Goal: Check status: Check status

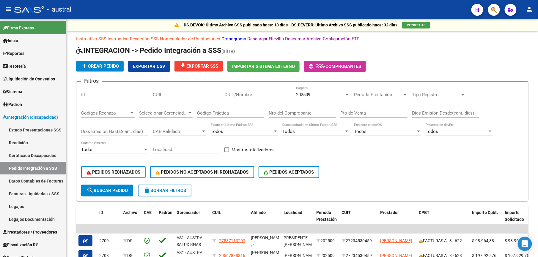
scroll to position [19, 0]
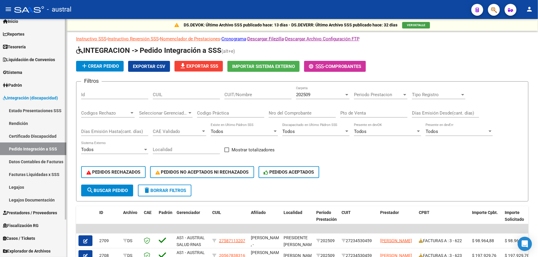
click at [49, 107] on link "Estado Presentaciones SSS" at bounding box center [33, 110] width 66 height 13
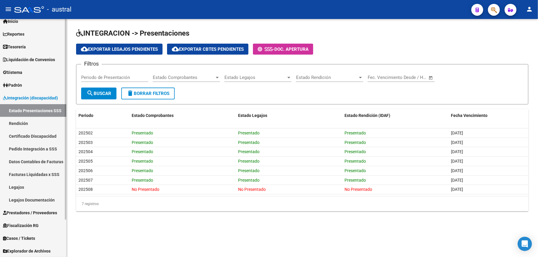
click at [53, 141] on link "Certificado Discapacidad" at bounding box center [33, 136] width 66 height 13
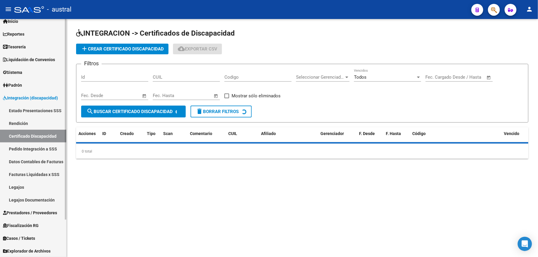
click at [53, 149] on link "Pedido Integración a SSS" at bounding box center [33, 149] width 66 height 13
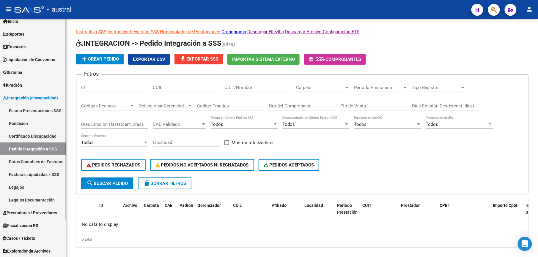
drag, startPoint x: 49, startPoint y: 162, endPoint x: 57, endPoint y: 164, distance: 8.3
click at [49, 162] on link "Datos Contables de Facturas" at bounding box center [33, 161] width 66 height 13
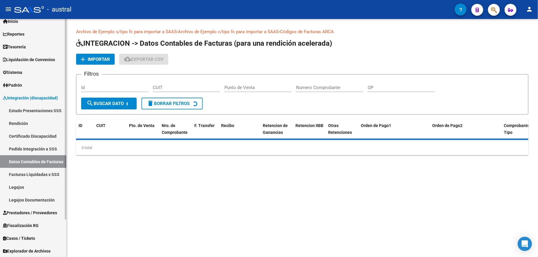
click at [50, 178] on link "Facturas Liquidadas x SSS" at bounding box center [33, 174] width 66 height 13
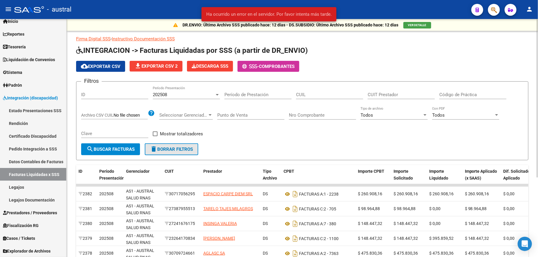
click at [182, 151] on span "delete Borrar Filtros" at bounding box center [171, 149] width 43 height 5
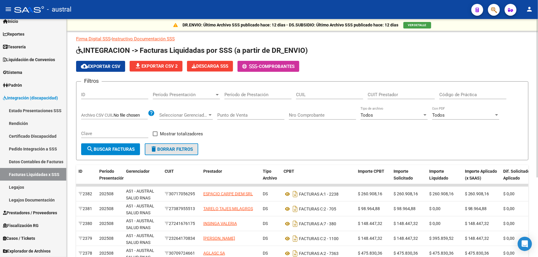
click at [190, 148] on span "delete Borrar Filtros" at bounding box center [171, 149] width 43 height 5
click at [366, 97] on div "Filtros ID Período Presentación Período Presentación Período de Prestación CUIL…" at bounding box center [302, 114] width 442 height 57
click at [373, 96] on input "CUIT Prestador" at bounding box center [400, 94] width 67 height 5
type input "27-25895217-6"
click at [122, 147] on span "search Buscar Facturas" at bounding box center [110, 149] width 48 height 5
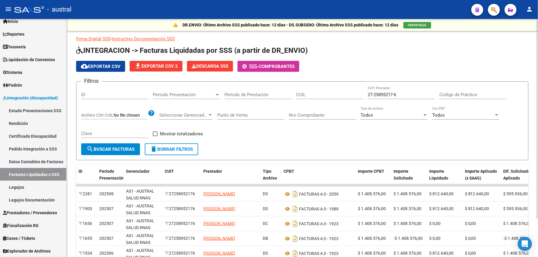
click at [177, 94] on span "Período Presentación" at bounding box center [184, 94] width 62 height 5
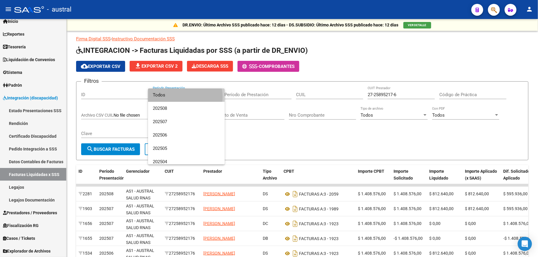
click at [185, 97] on span "Todos" at bounding box center [186, 95] width 67 height 13
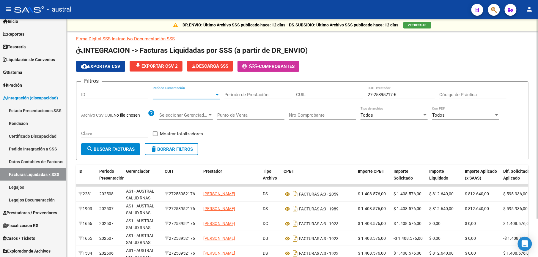
click at [261, 95] on input "Período de Prestación" at bounding box center [257, 94] width 67 height 5
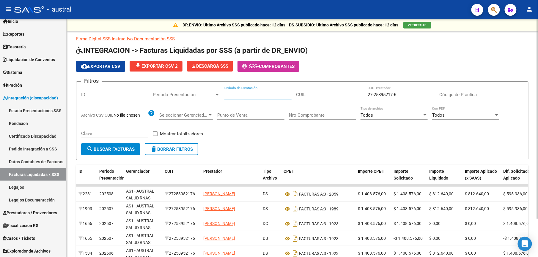
click at [253, 97] on input "Período de Prestación" at bounding box center [257, 94] width 67 height 5
type input "202509"
click at [108, 150] on span "search Buscar Facturas" at bounding box center [110, 149] width 48 height 5
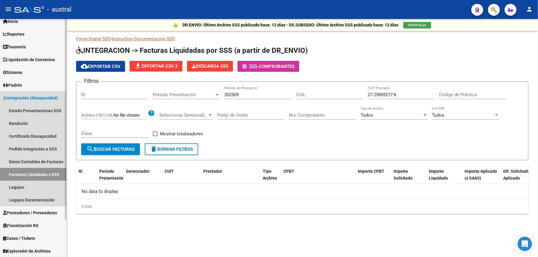
click at [44, 171] on link "Facturas Liquidadas x SSS" at bounding box center [33, 174] width 66 height 13
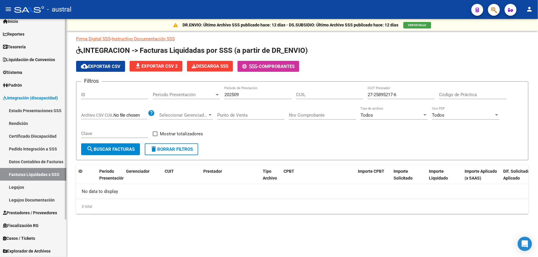
click at [47, 148] on link "Pedido Integración a SSS" at bounding box center [33, 149] width 66 height 13
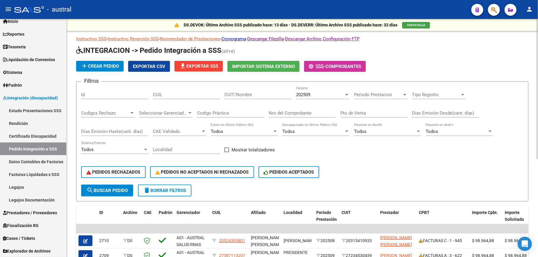
click at [226, 97] on input "CUIT/Nombre" at bounding box center [257, 94] width 67 height 5
type input "27258952176"
click at [116, 190] on span "search Buscar Pedido" at bounding box center [106, 190] width 41 height 5
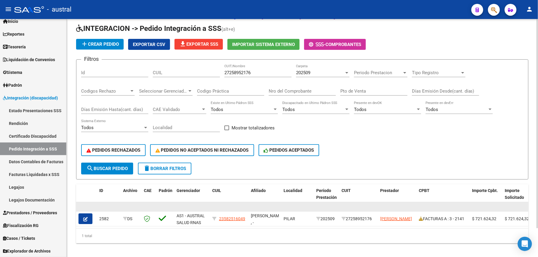
scroll to position [33, 0]
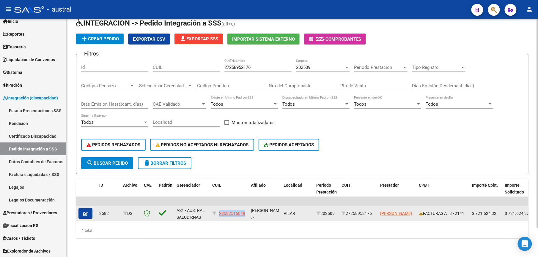
drag, startPoint x: 247, startPoint y: 211, endPoint x: 219, endPoint y: 211, distance: 28.2
click at [219, 211] on datatable-body-cell "23582516049" at bounding box center [229, 213] width 39 height 15
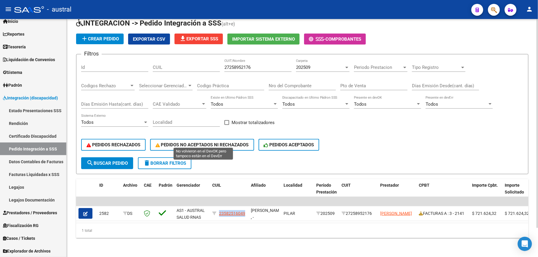
copy span "23582516049"
click at [310, 59] on div "202509 Carpeta" at bounding box center [322, 65] width 53 height 13
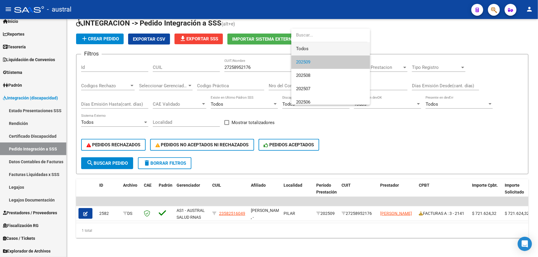
click at [309, 48] on span "Todos" at bounding box center [330, 48] width 69 height 13
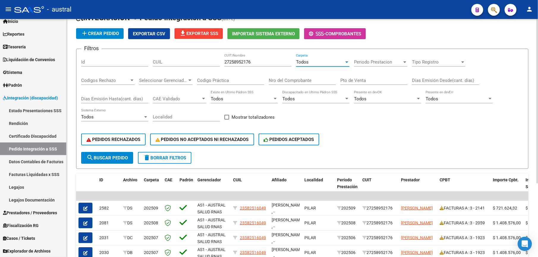
click at [121, 157] on span "search Buscar Pedido" at bounding box center [106, 157] width 41 height 5
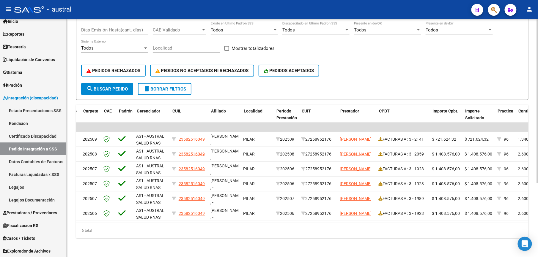
scroll to position [0, 61]
drag, startPoint x: 183, startPoint y: 86, endPoint x: 197, endPoint y: 87, distance: 14.6
click at [186, 87] on button "delete Borrar Filtros" at bounding box center [164, 89] width 53 height 12
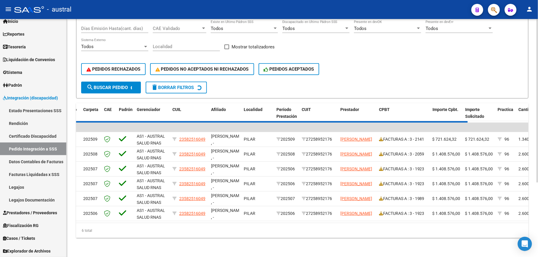
click at [160, 85] on span "delete Borrar Filtros" at bounding box center [172, 87] width 43 height 5
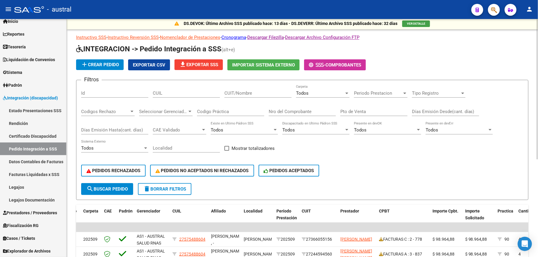
scroll to position [0, 0]
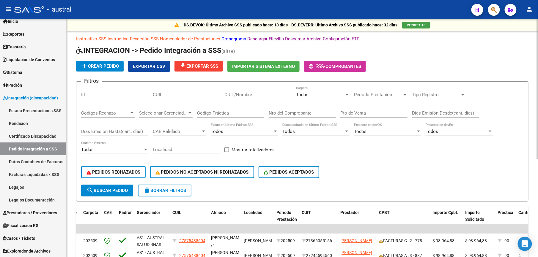
click at [260, 94] on input "CUIT/Nombre" at bounding box center [257, 94] width 67 height 5
click at [118, 189] on span "search Buscar Pedido" at bounding box center [106, 190] width 41 height 5
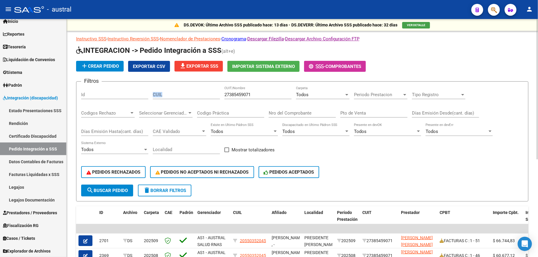
drag, startPoint x: 263, startPoint y: 98, endPoint x: 206, endPoint y: 98, distance: 57.0
click at [206, 98] on div "Filtros Id CUIL 27385459071 CUIT/Nombre Todos Carpeta Periodo Prestacion Period…" at bounding box center [302, 135] width 442 height 98
drag, startPoint x: 206, startPoint y: 98, endPoint x: 257, endPoint y: 97, distance: 51.7
click at [257, 97] on input "27385459071" at bounding box center [257, 94] width 67 height 5
drag, startPoint x: 257, startPoint y: 97, endPoint x: 215, endPoint y: 96, distance: 41.9
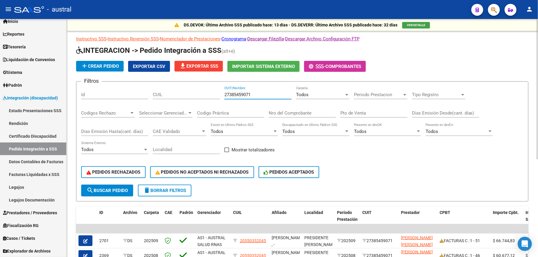
click at [215, 96] on div "Filtros Id CUIL 27385459071 CUIT/Nombre Todos Carpeta Periodo Prestacion Period…" at bounding box center [302, 135] width 442 height 98
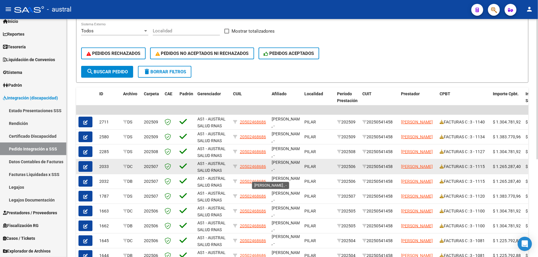
scroll to position [7, 0]
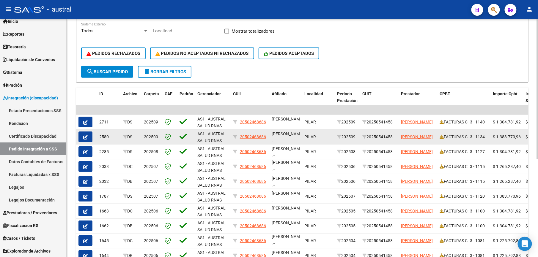
type input "20250541458"
click at [83, 137] on icon "button" at bounding box center [85, 137] width 4 height 4
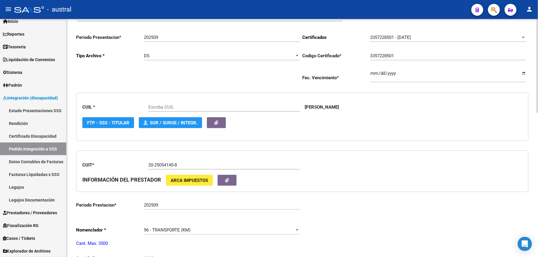
scroll to position [119, 0]
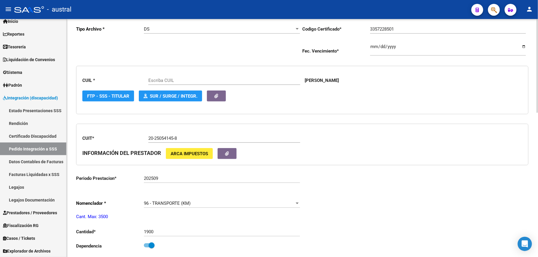
type input "20502468686"
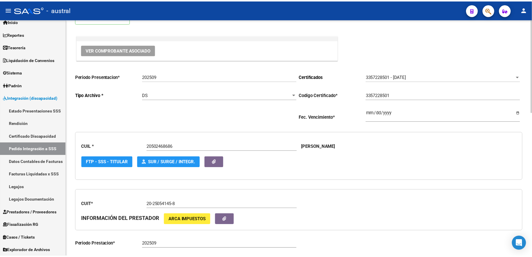
scroll to position [39, 0]
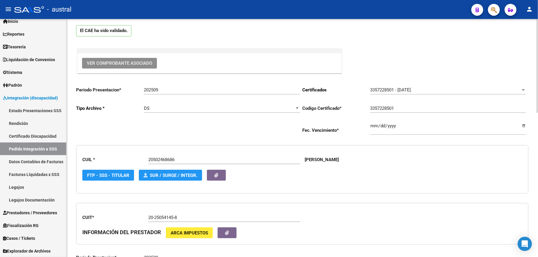
click at [131, 63] on span "Ver Comprobante Asociado" at bounding box center [119, 63] width 65 height 5
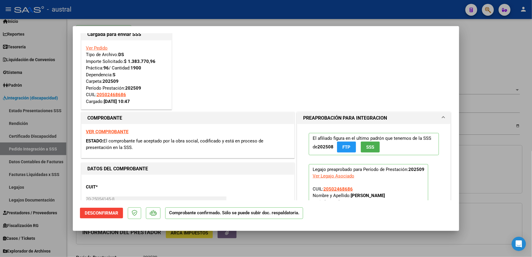
scroll to position [0, 0]
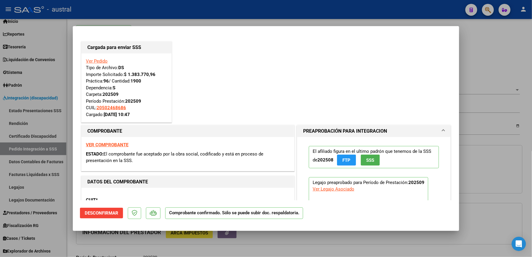
click at [118, 146] on strong "VER COMPROBANTE" at bounding box center [107, 144] width 42 height 5
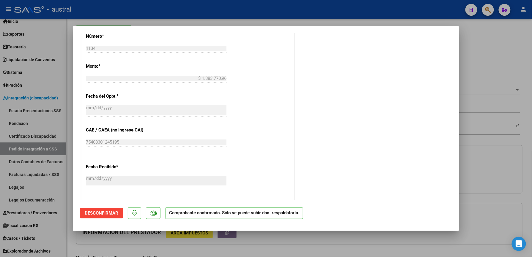
scroll to position [461, 0]
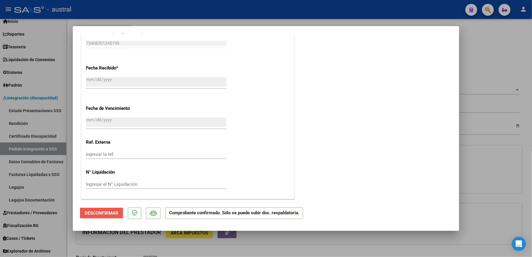
click at [112, 212] on span "Desconfirmar" at bounding box center [102, 213] width 34 height 5
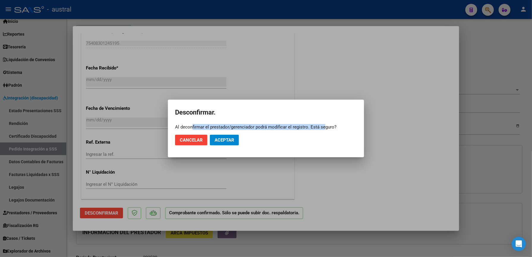
drag, startPoint x: 191, startPoint y: 127, endPoint x: 323, endPoint y: 126, distance: 131.9
click at [323, 126] on div "Al deconfirmar el prestador/gerenciador podrá modificar el registro. Está segur…" at bounding box center [266, 127] width 182 height 6
click at [224, 138] on span "Aceptar" at bounding box center [224, 140] width 20 height 5
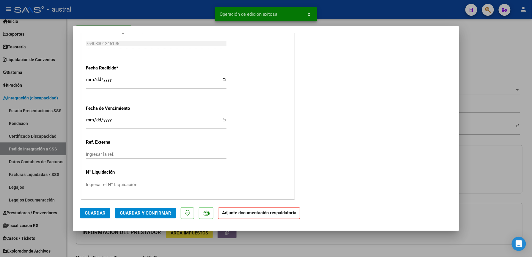
type input "$ 0,00"
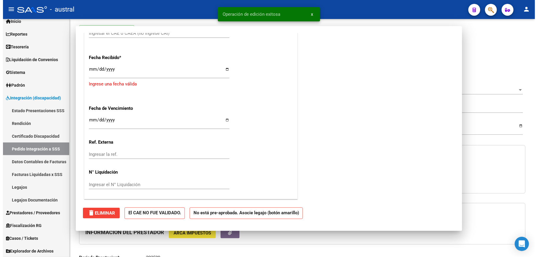
scroll to position [0, 0]
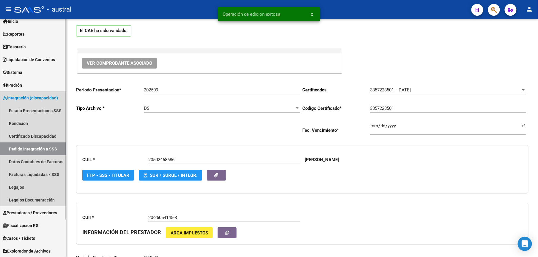
click at [32, 146] on link "Pedido Integración a SSS" at bounding box center [33, 149] width 66 height 13
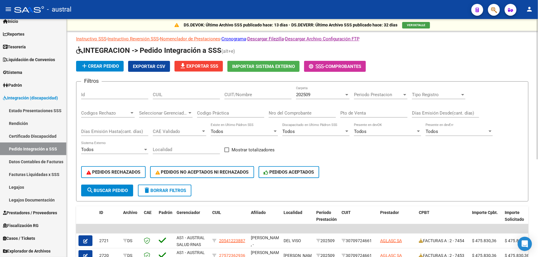
click at [258, 95] on input "CUIT/Nombre" at bounding box center [257, 94] width 67 height 5
type input "20250541458"
click at [106, 188] on span "search Buscar Pedido" at bounding box center [106, 190] width 41 height 5
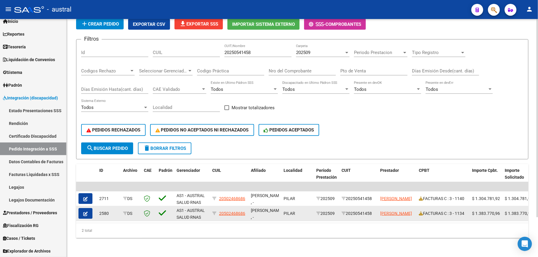
click at [83, 212] on icon "button" at bounding box center [85, 214] width 4 height 4
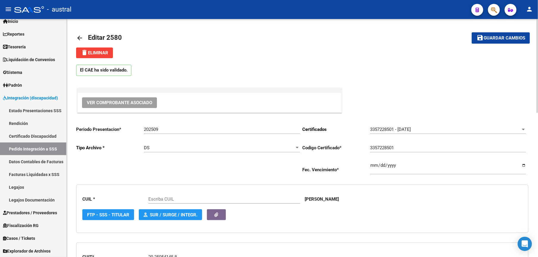
click at [93, 55] on span "delete Eliminar" at bounding box center [94, 52] width 27 height 5
type input "20502468686"
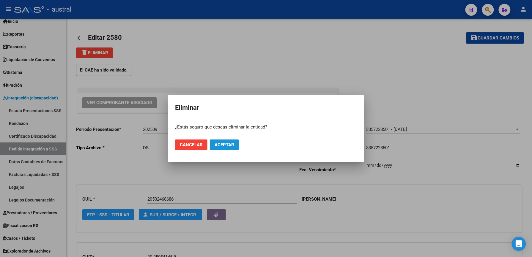
click at [223, 144] on span "Aceptar" at bounding box center [224, 144] width 20 height 5
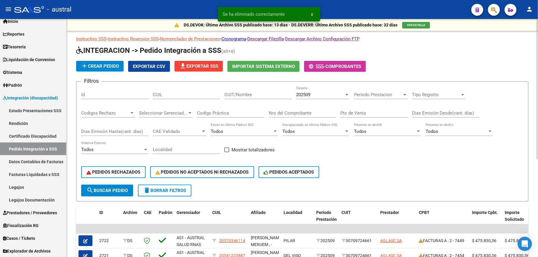
click at [231, 94] on input "CUIT/Nombre" at bounding box center [257, 94] width 67 height 5
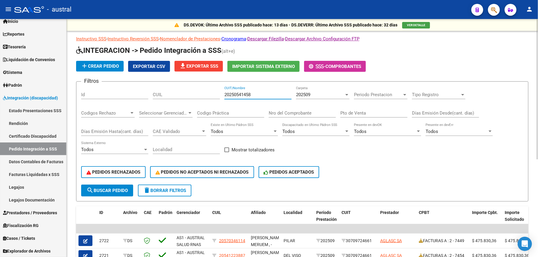
type input "20250541458"
click at [105, 192] on span "search Buscar Pedido" at bounding box center [106, 190] width 41 height 5
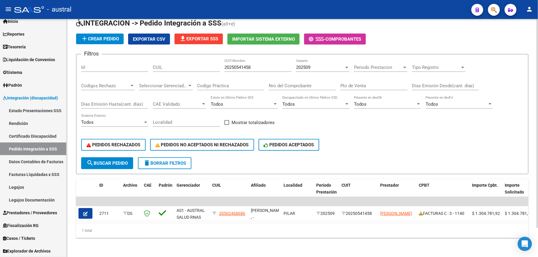
drag, startPoint x: 184, startPoint y: 157, endPoint x: 195, endPoint y: 152, distance: 12.5
click at [185, 161] on span "delete Borrar Filtros" at bounding box center [164, 163] width 43 height 5
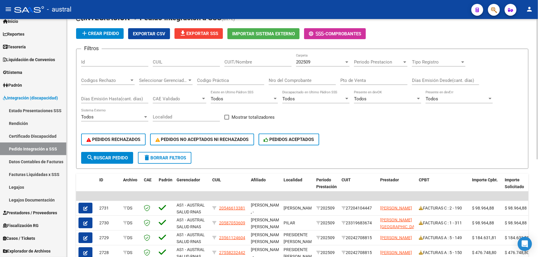
click at [254, 60] on input "CUIT/Nombre" at bounding box center [257, 61] width 67 height 5
type input "27352143907"
click at [302, 62] on span "202509" at bounding box center [303, 61] width 14 height 5
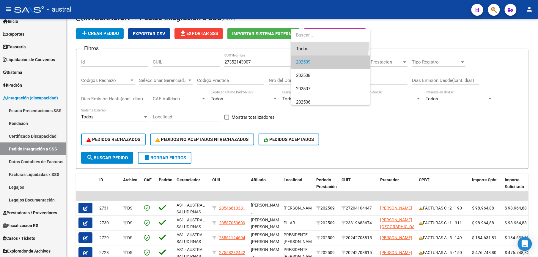
click at [317, 45] on span "Todos" at bounding box center [330, 48] width 69 height 13
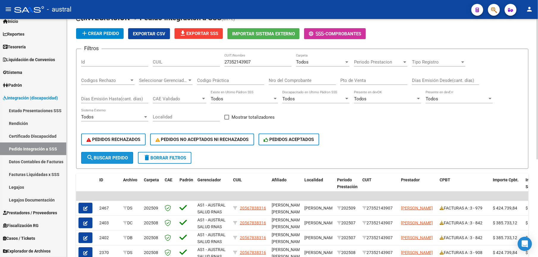
click at [115, 161] on button "search Buscar Pedido" at bounding box center [107, 158] width 52 height 12
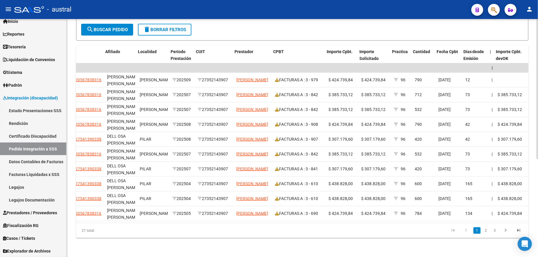
scroll to position [0, 195]
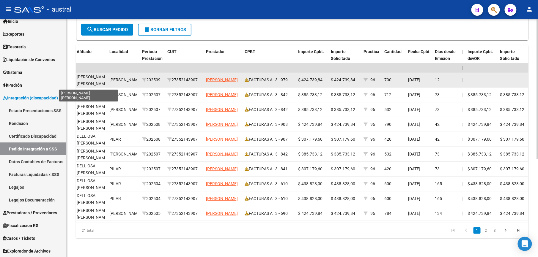
click at [87, 75] on span "[PERSON_NAME] [PERSON_NAME] , -" at bounding box center [93, 84] width 32 height 18
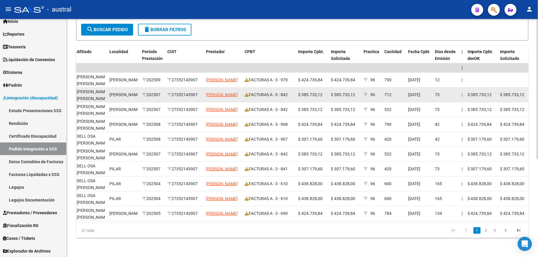
copy span "[PERSON_NAME]"
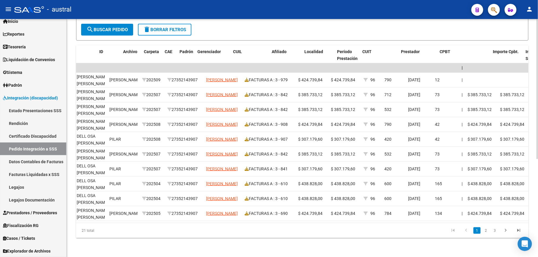
scroll to position [0, 0]
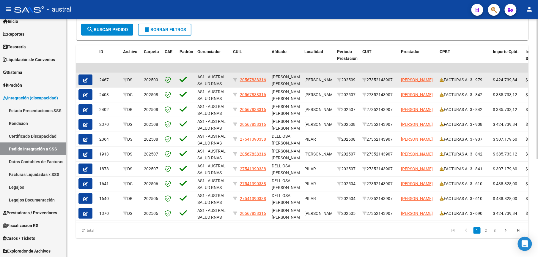
click at [381, 77] on div "27352143907" at bounding box center [379, 80] width 34 height 7
drag, startPoint x: 238, startPoint y: 75, endPoint x: 255, endPoint y: 75, distance: 17.2
click at [255, 77] on div "20567838316" at bounding box center [250, 80] width 34 height 7
drag, startPoint x: 477, startPoint y: 74, endPoint x: 484, endPoint y: 75, distance: 7.2
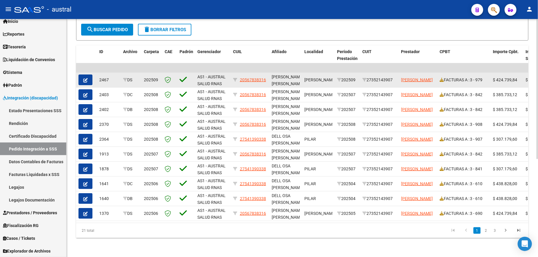
click at [484, 77] on div "FACTURAS A : 3 - 979" at bounding box center [463, 80] width 49 height 7
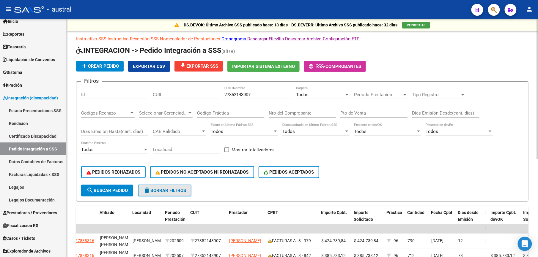
click at [161, 192] on span "delete Borrar Filtros" at bounding box center [164, 190] width 43 height 5
